Goal: Information Seeking & Learning: Learn about a topic

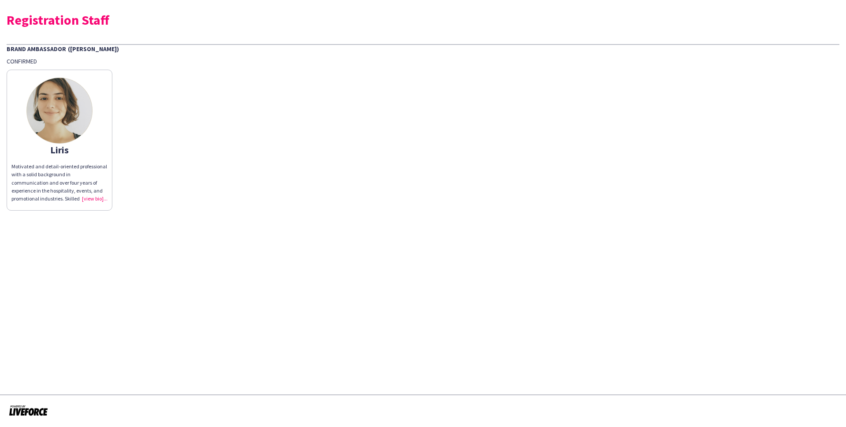
click at [67, 174] on div "Motivated and detail-oriented professional with a solid background in communica…" at bounding box center [59, 183] width 96 height 40
